Goal: Information Seeking & Learning: Learn about a topic

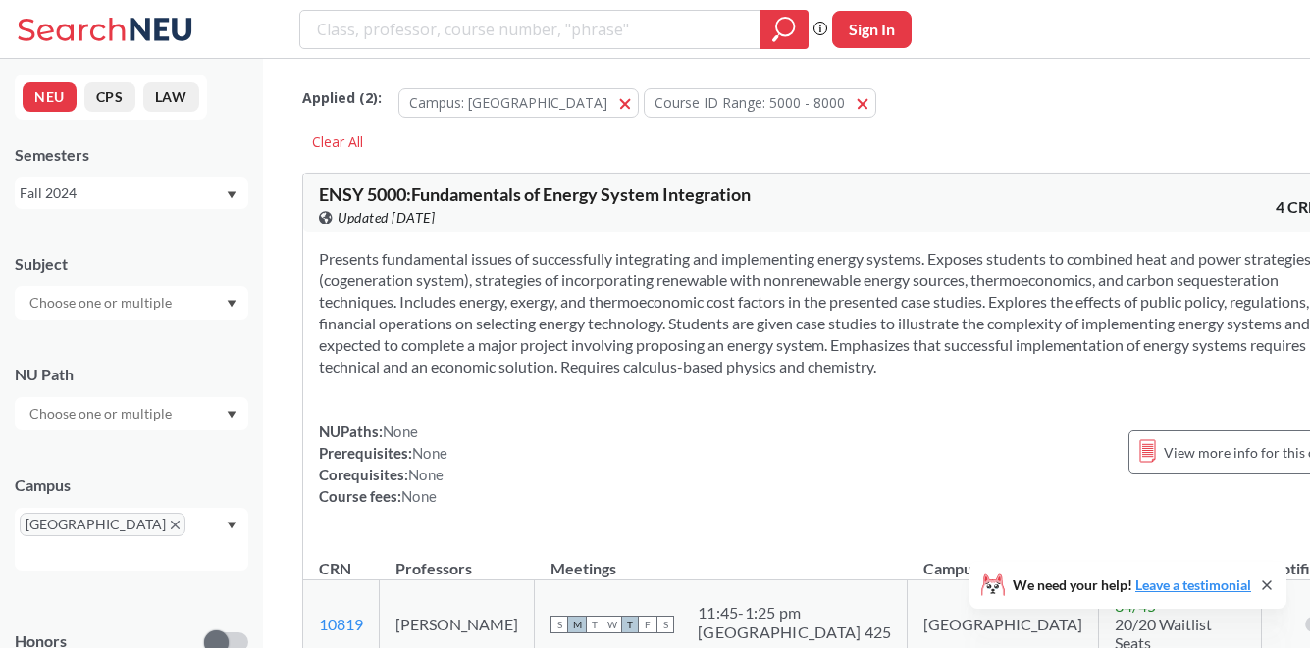
click at [187, 192] on div "Fall 2024" at bounding box center [122, 193] width 205 height 22
click at [173, 248] on div "Fall 2025" at bounding box center [131, 236] width 233 height 54
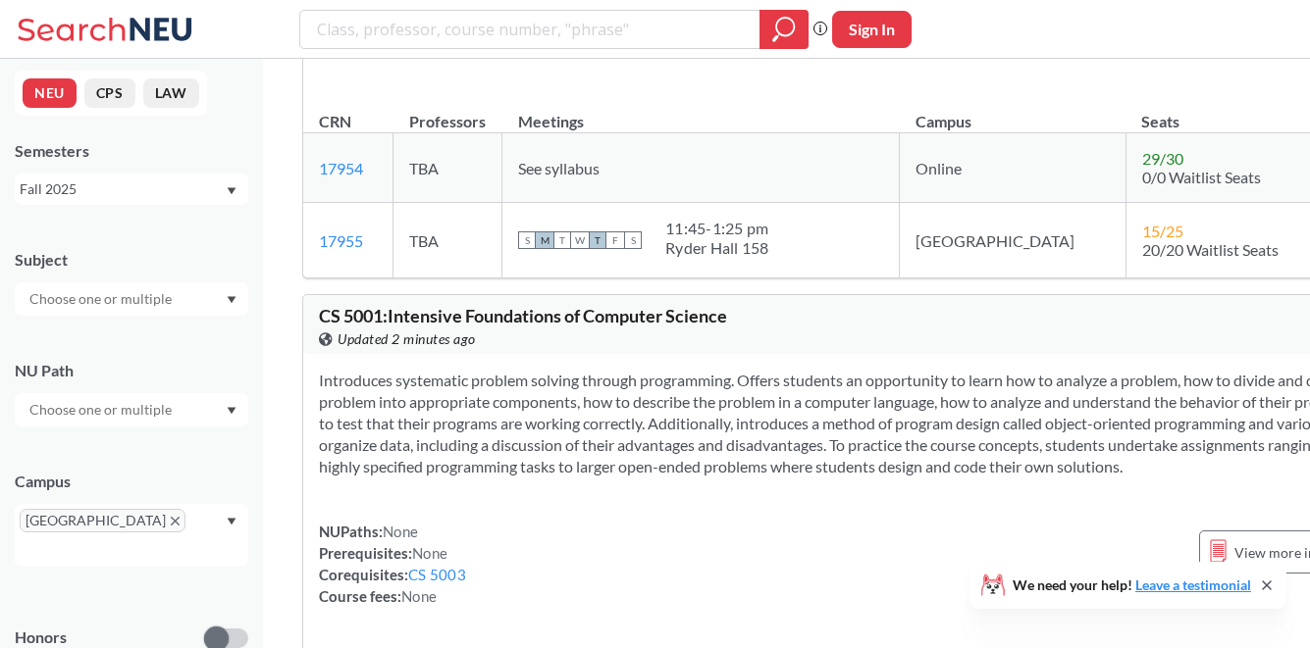
scroll to position [1323, 0]
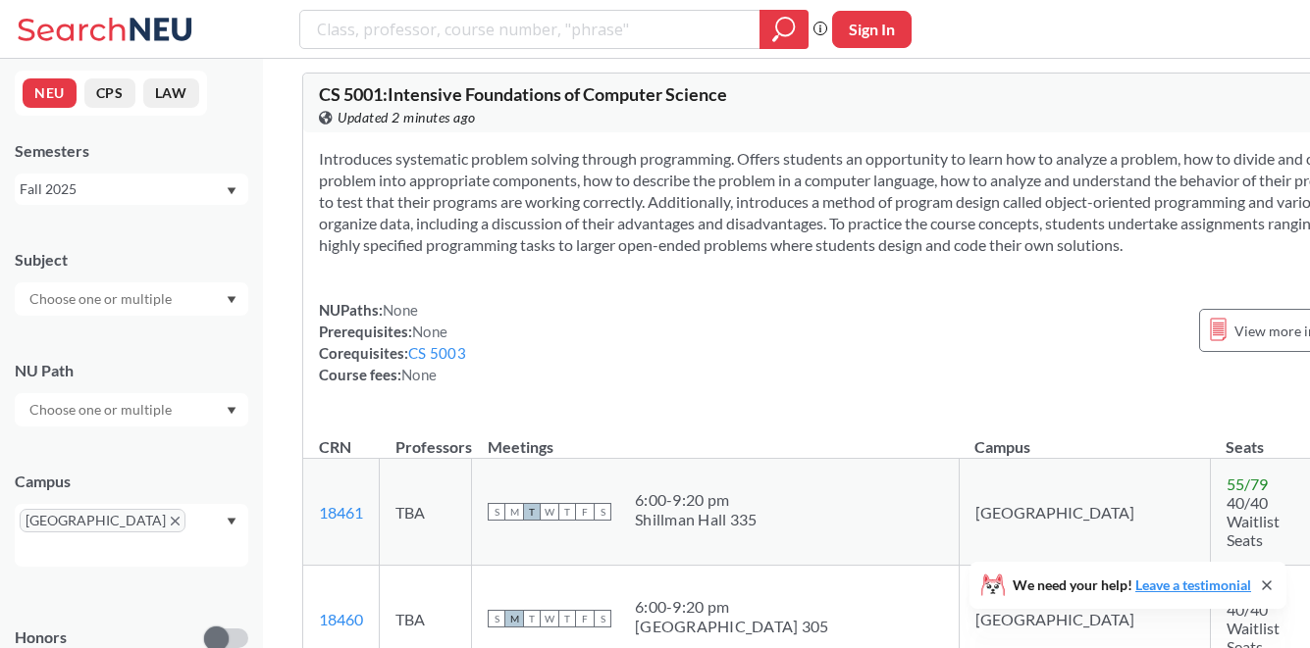
click at [194, 304] on div at bounding box center [131, 299] width 233 height 33
click at [180, 351] on p "Computer Science" at bounding box center [137, 350] width 222 height 20
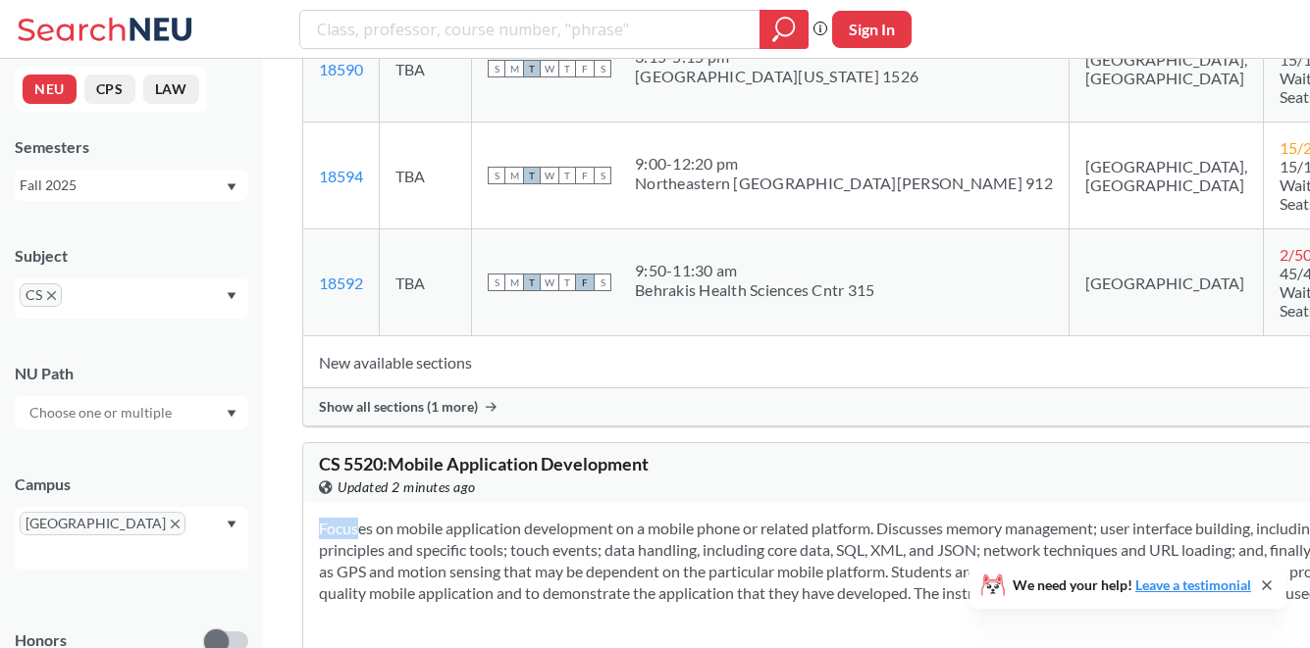
drag, startPoint x: 808, startPoint y: 300, endPoint x: 544, endPoint y: 179, distance: 290.6
click at [544, 502] on div "Focuses on mobile application development on a mobile phone or related platform…" at bounding box center [871, 633] width 1136 height 263
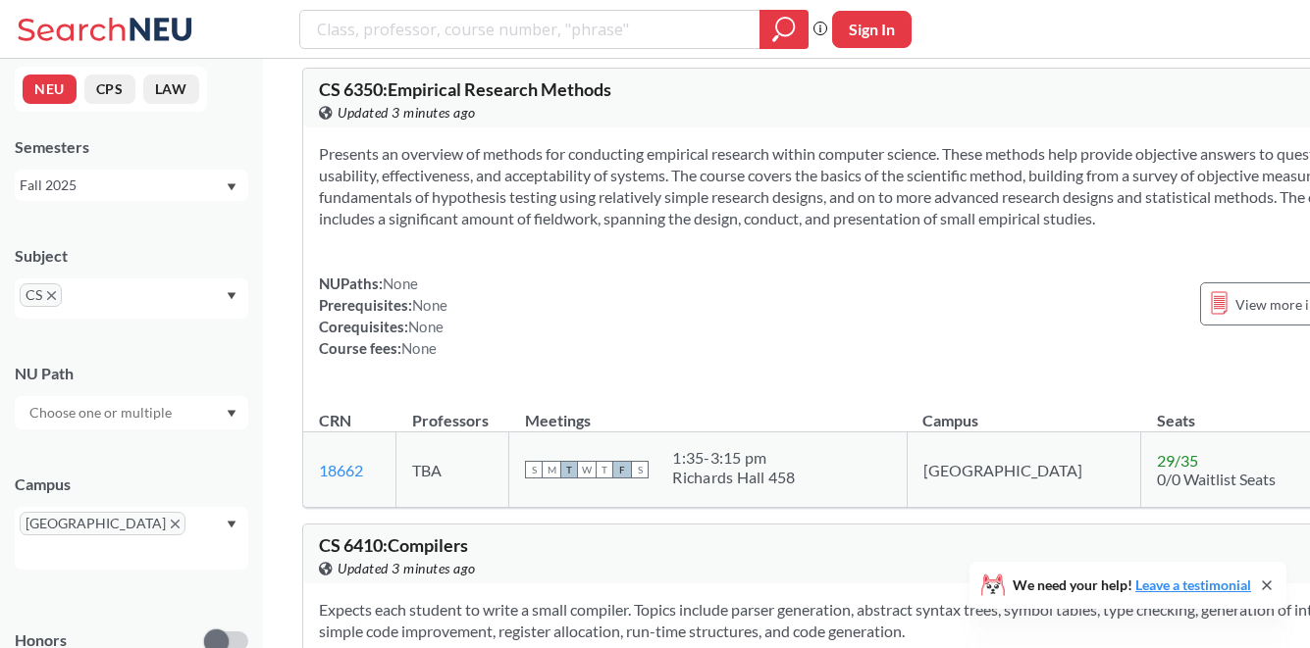
scroll to position [16541, 0]
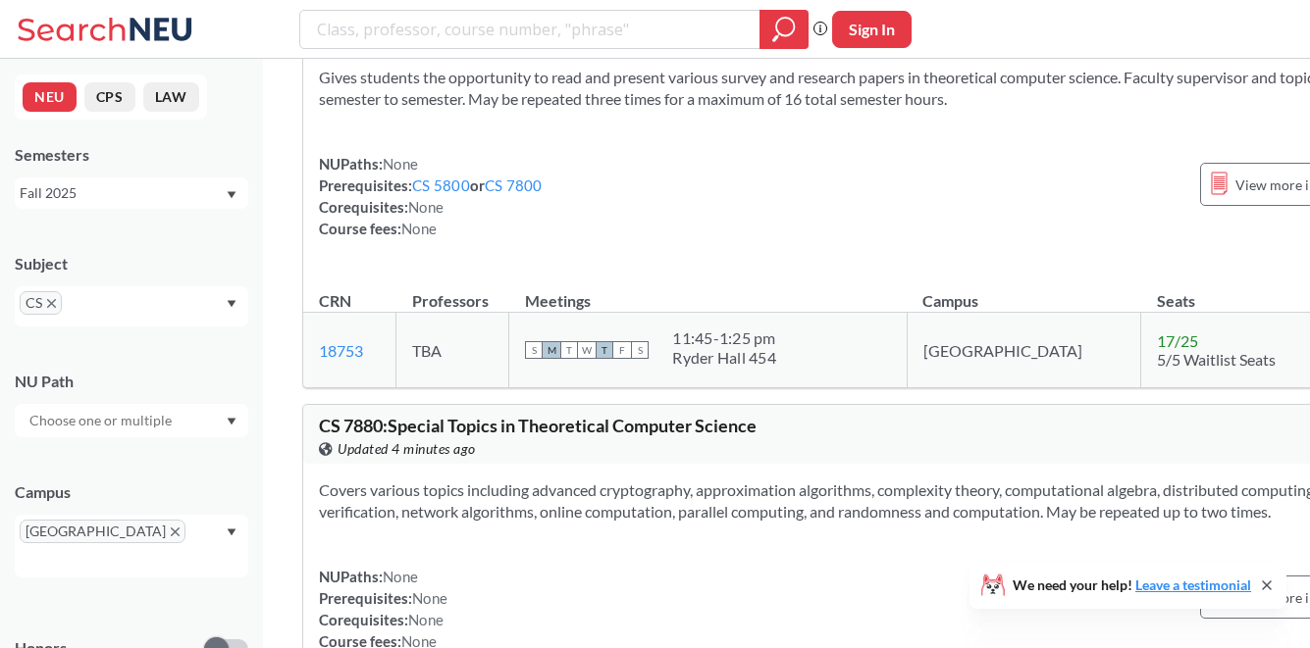
scroll to position [27573, 0]
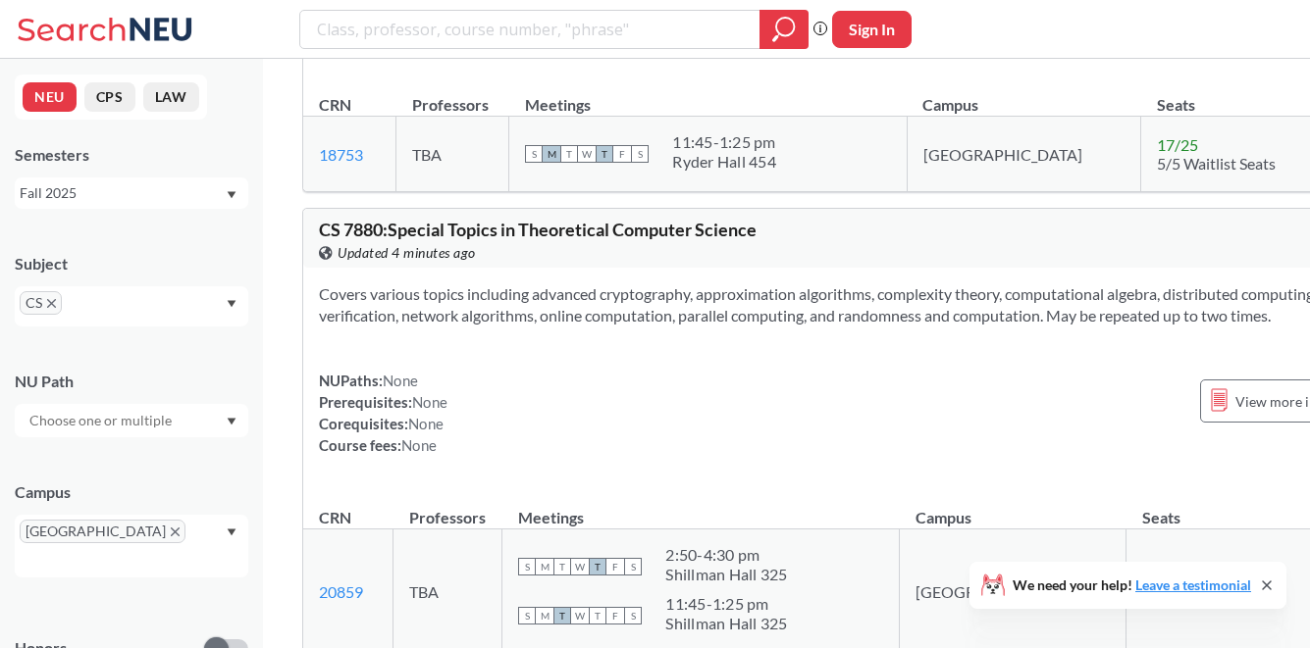
click at [127, 186] on div "Fall 2025" at bounding box center [122, 193] width 205 height 22
